Goal: Check status: Check status

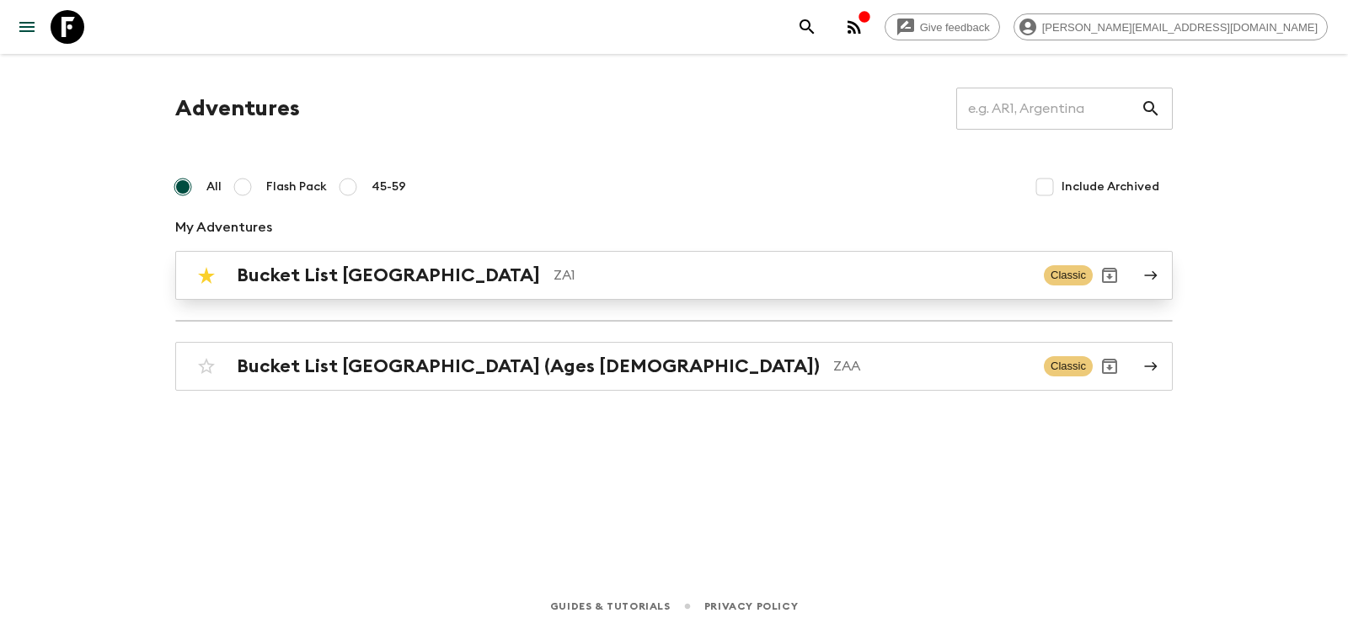
click at [298, 283] on h2 "Bucket List [GEOGRAPHIC_DATA]" at bounding box center [388, 276] width 303 height 22
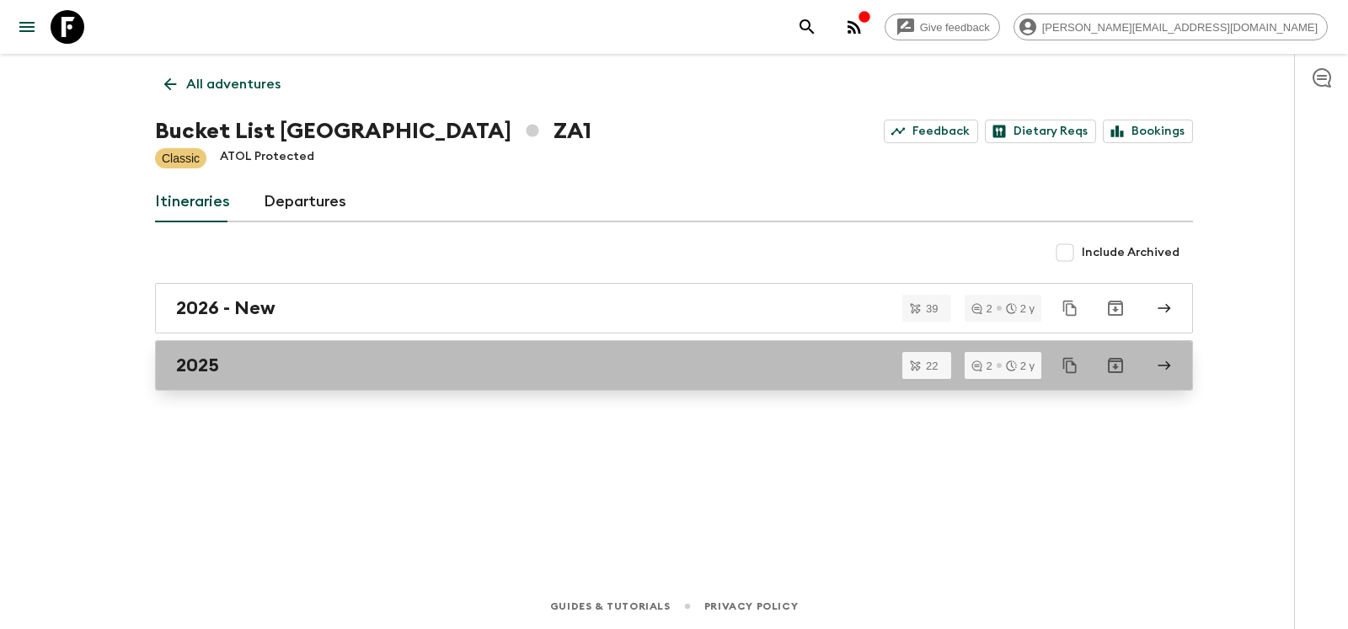
click at [212, 377] on link "2025" at bounding box center [674, 365] width 1038 height 51
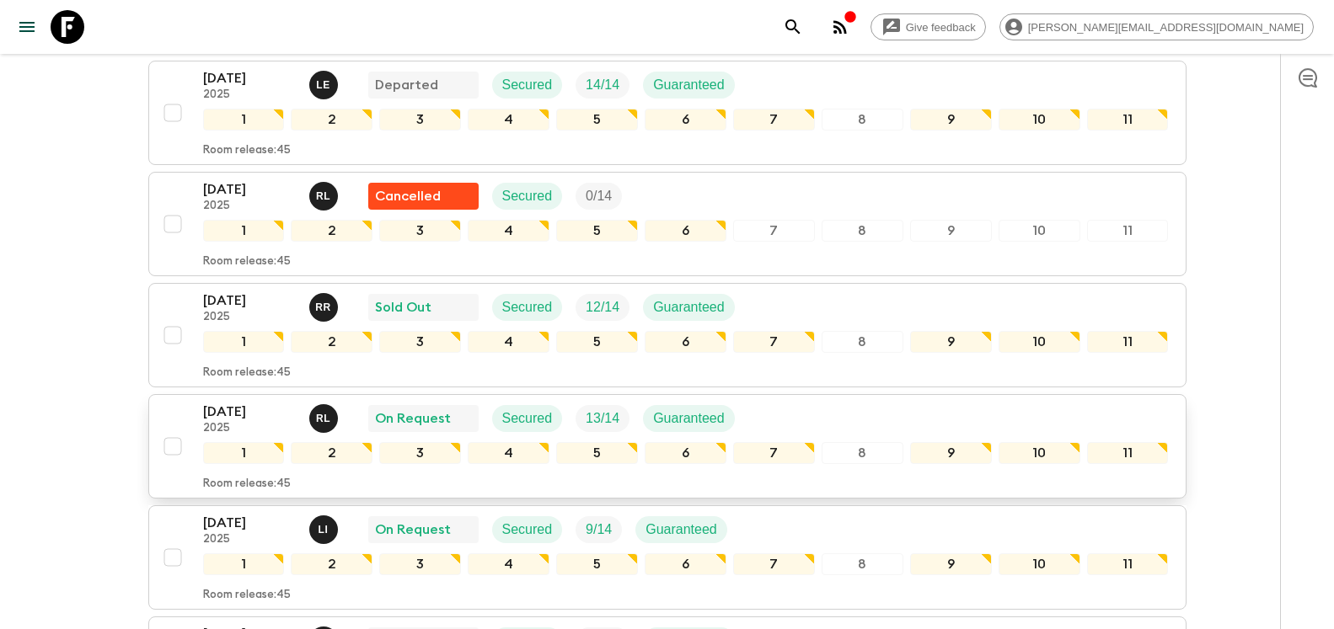
scroll to position [431, 0]
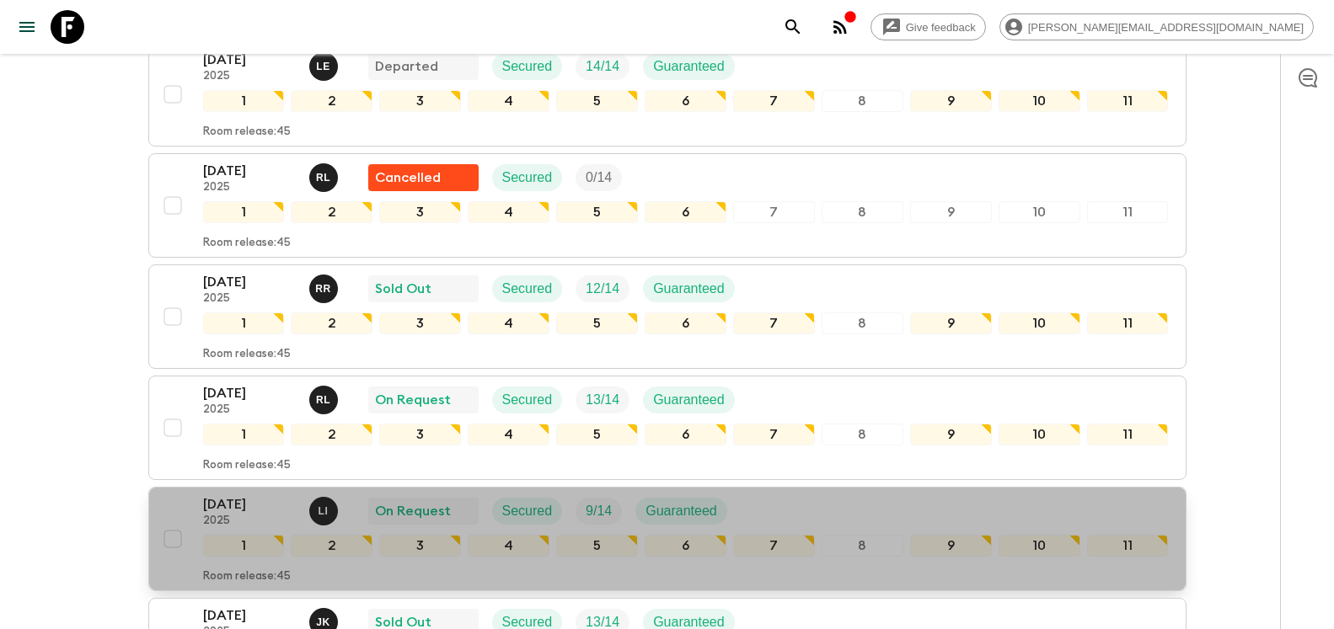
click at [219, 494] on p "[DATE]" at bounding box center [249, 504] width 93 height 20
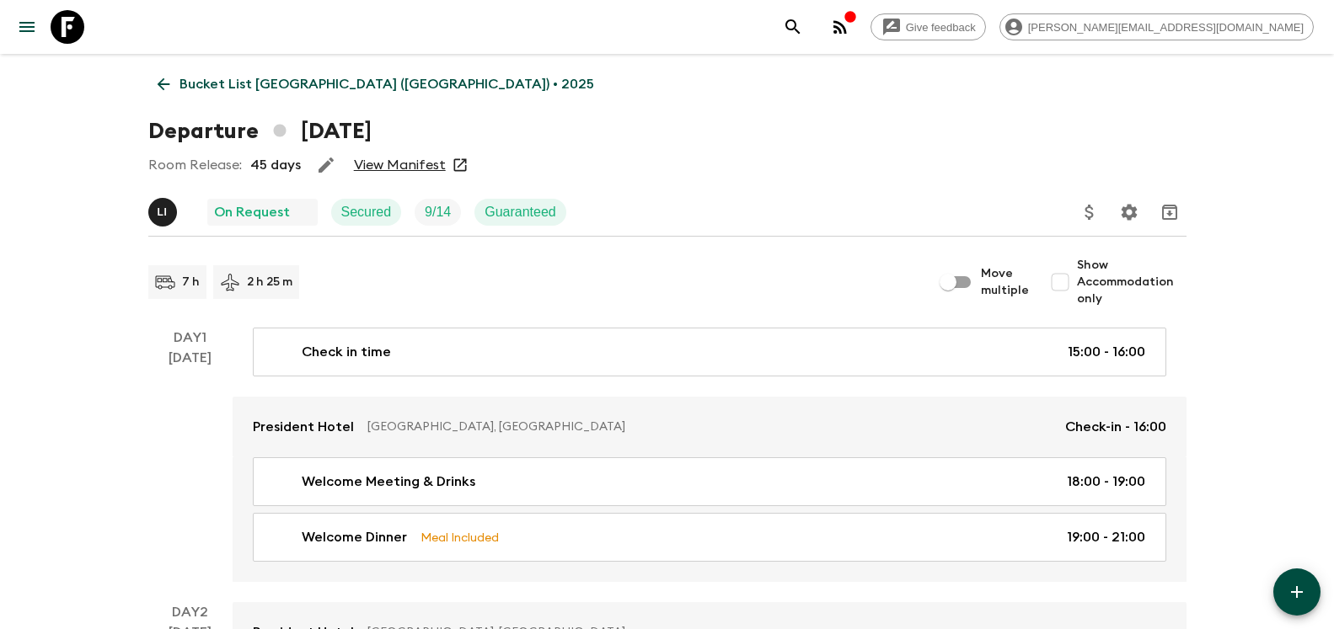
click at [395, 163] on link "View Manifest" at bounding box center [400, 165] width 92 height 17
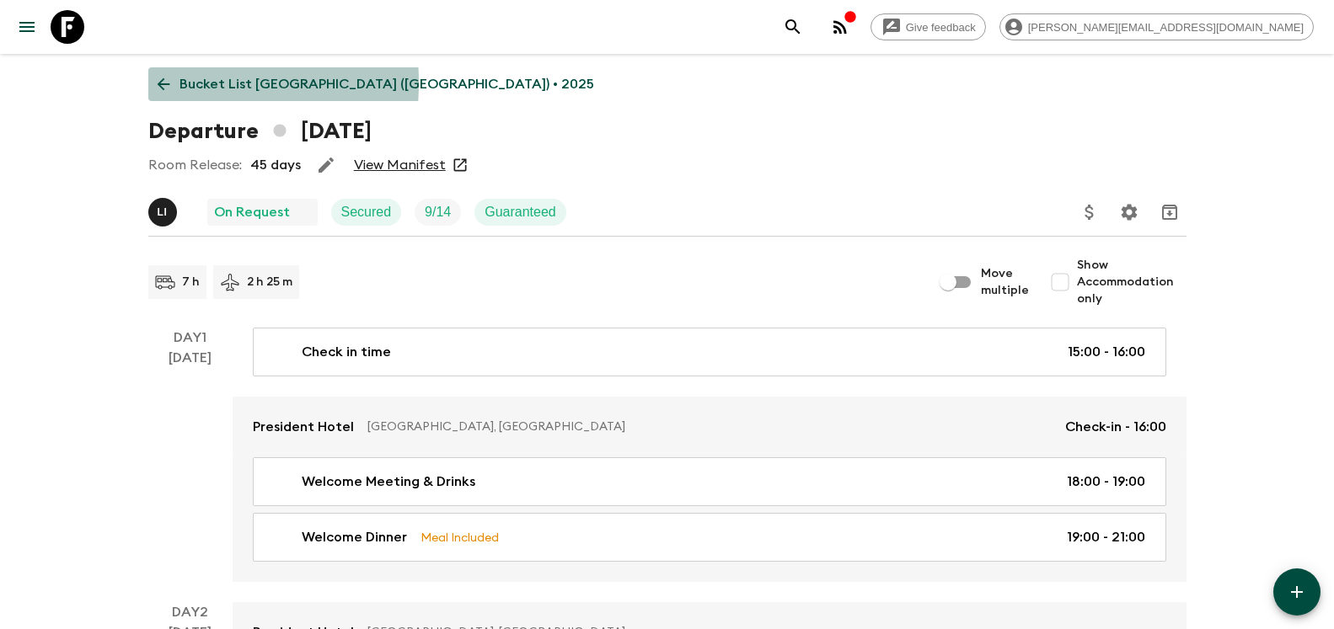
click at [154, 83] on icon at bounding box center [163, 84] width 19 height 19
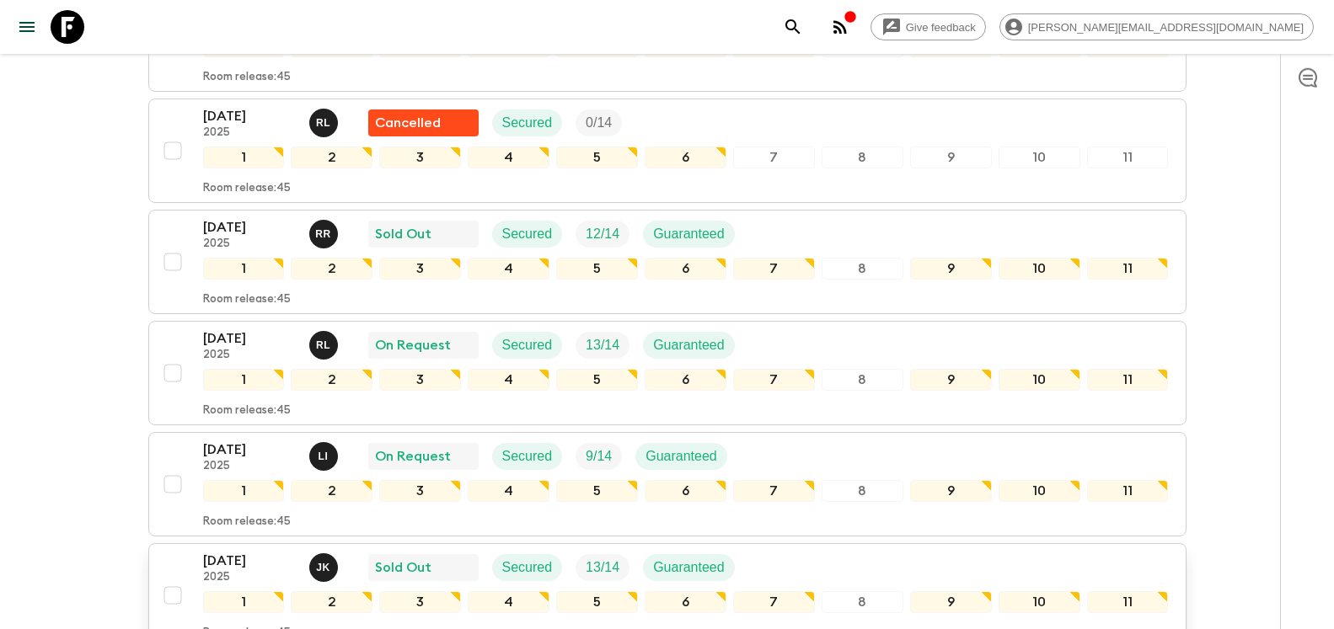
scroll to position [516, 0]
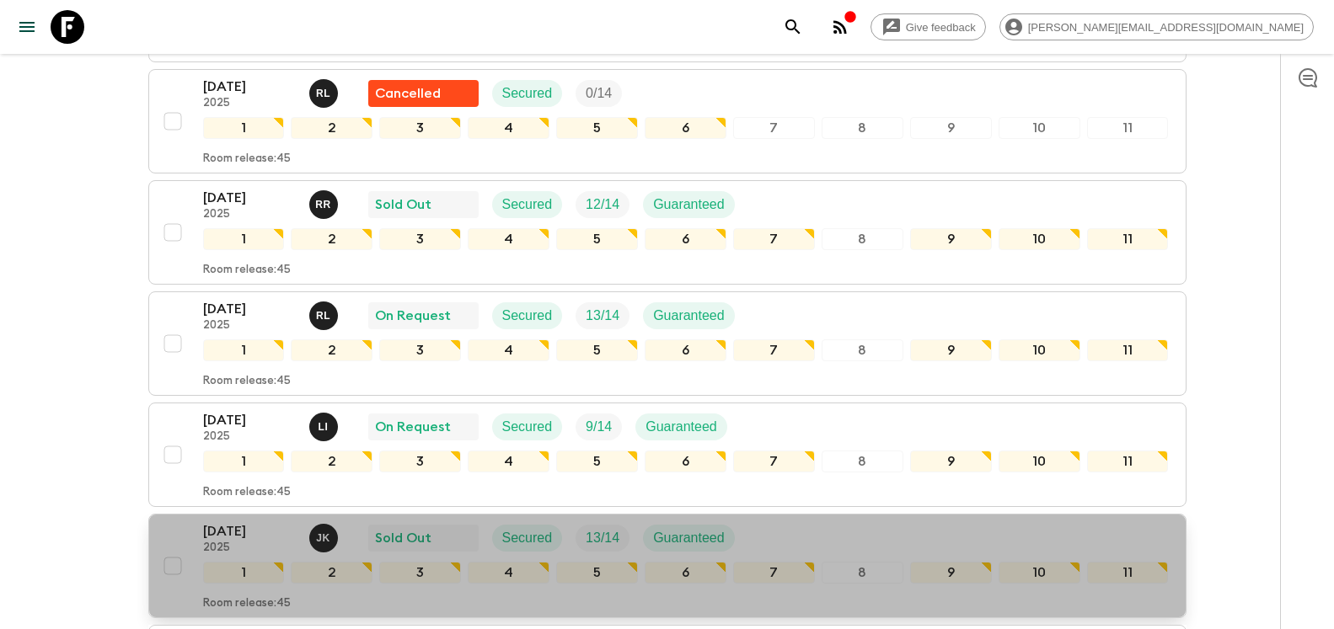
click at [216, 521] on p "[DATE]" at bounding box center [249, 531] width 93 height 20
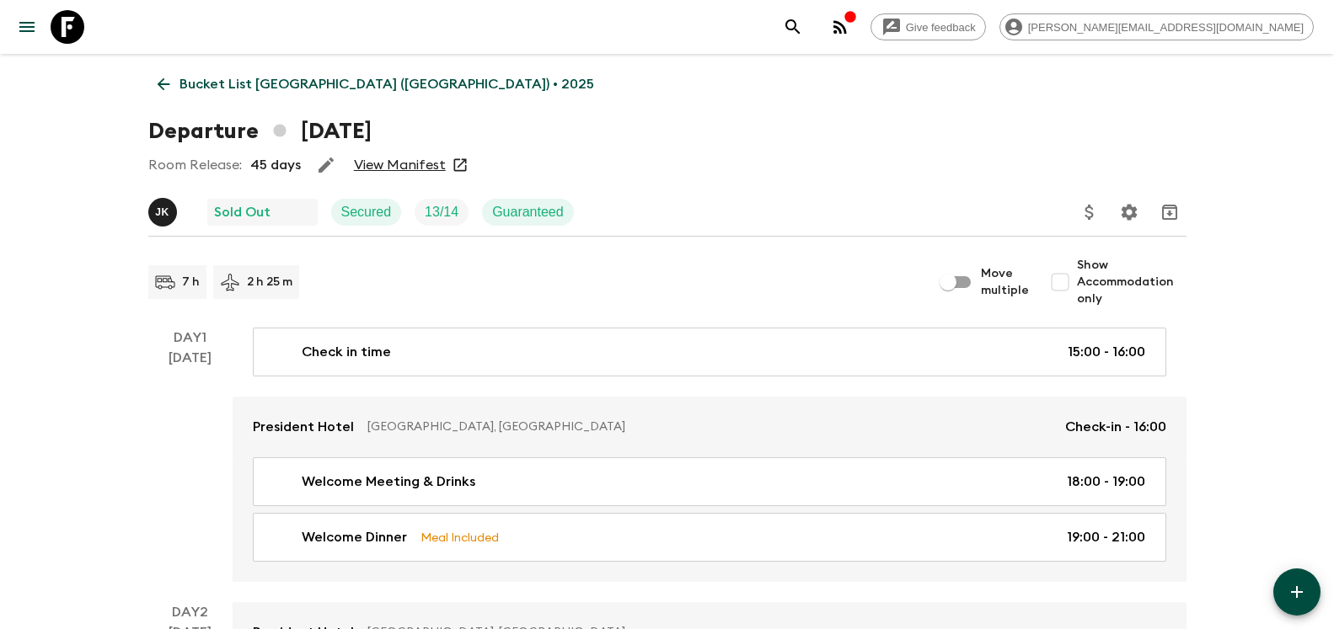
click at [402, 168] on link "View Manifest" at bounding box center [400, 165] width 92 height 17
click at [190, 85] on p "Bucket List [GEOGRAPHIC_DATA] ([GEOGRAPHIC_DATA]) • 2025" at bounding box center [386, 84] width 414 height 20
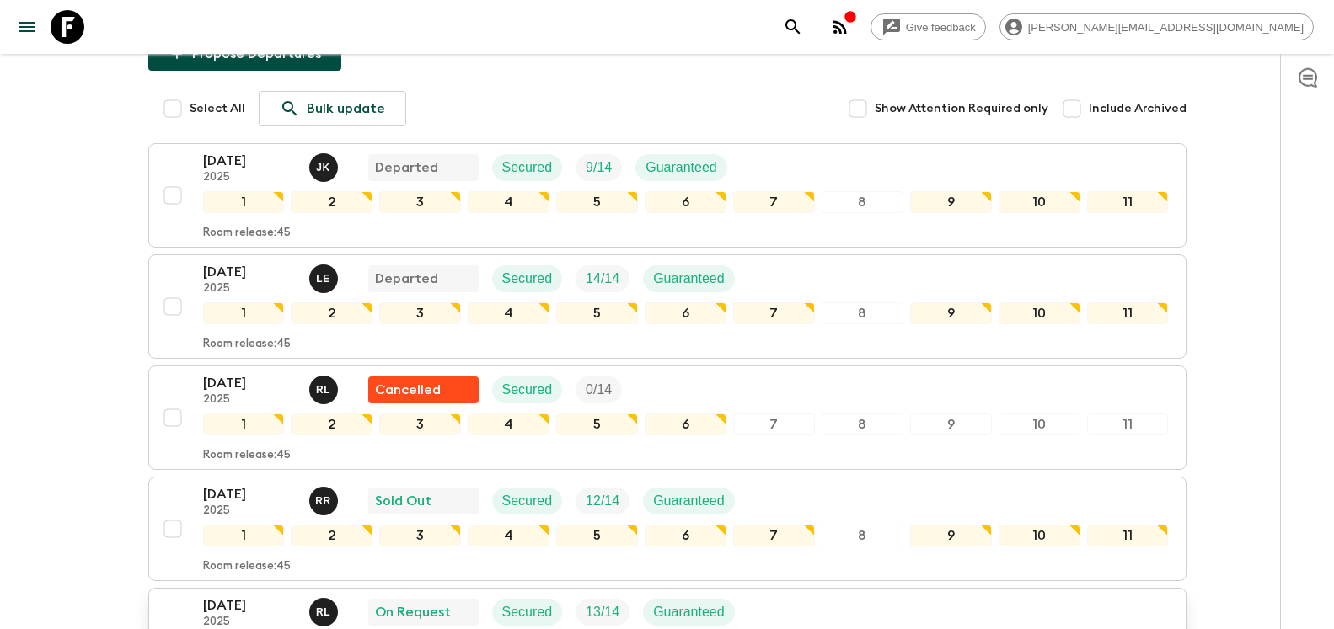
scroll to position [258, 0]
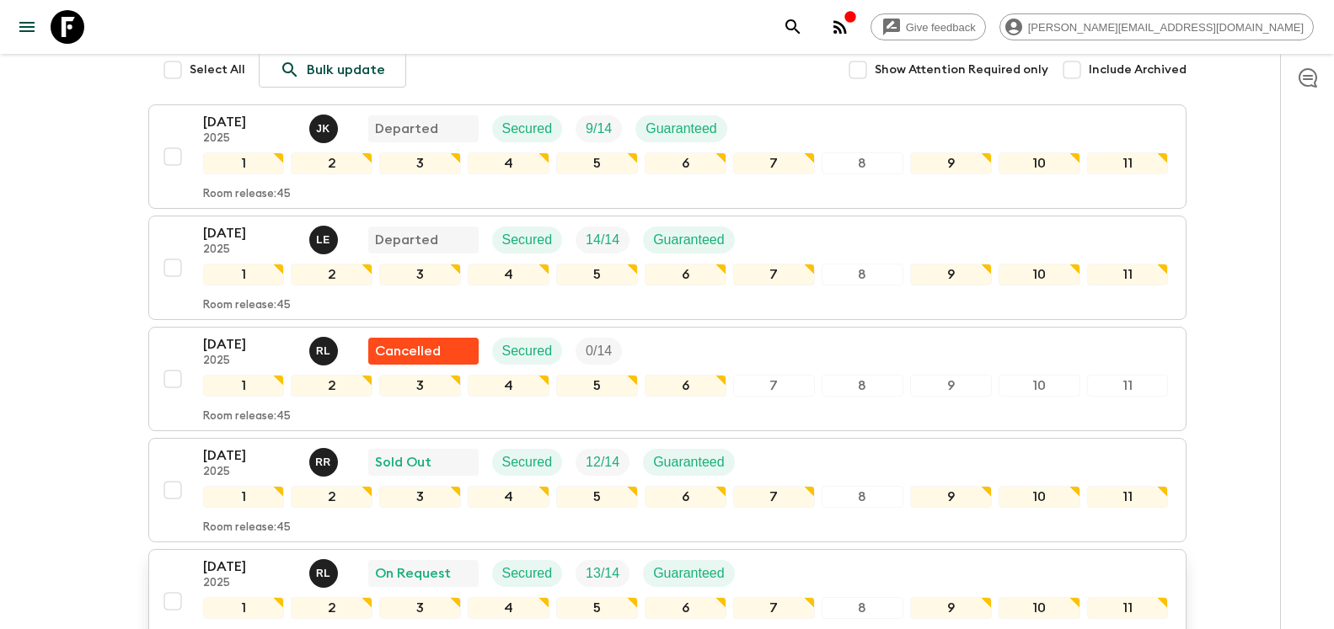
click at [230, 557] on p "[DATE]" at bounding box center [249, 567] width 93 height 20
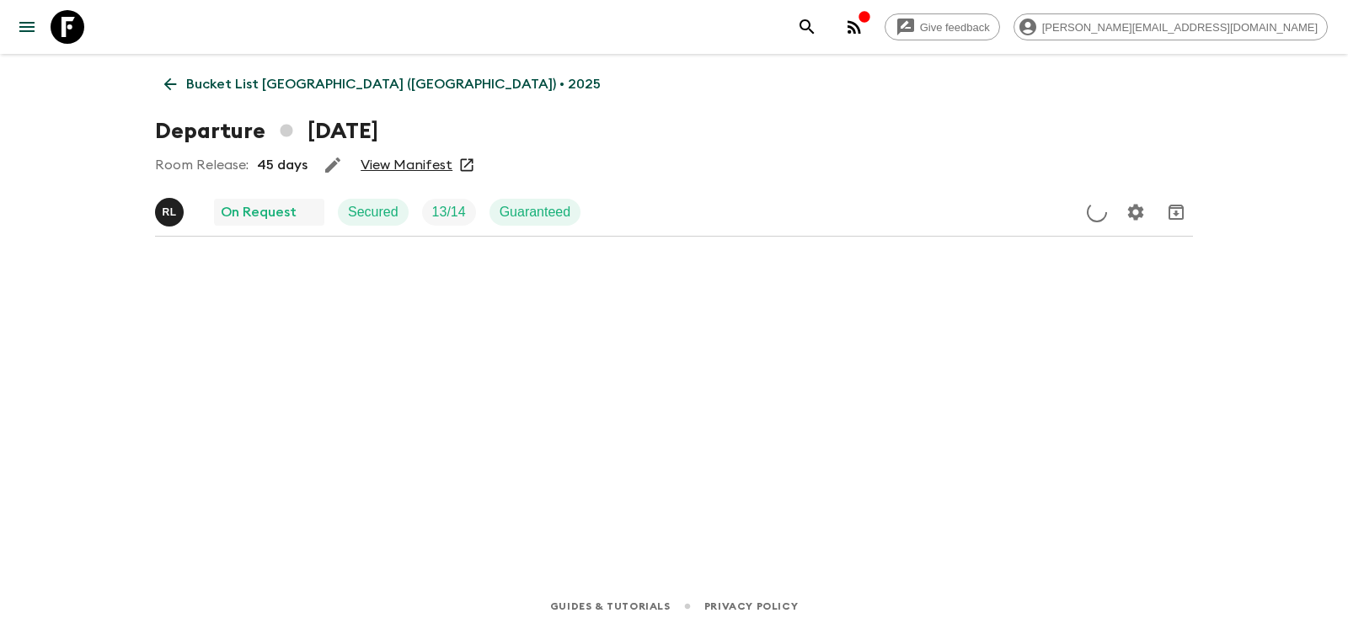
click at [416, 163] on link "View Manifest" at bounding box center [407, 165] width 92 height 17
